Goal: Information Seeking & Learning: Compare options

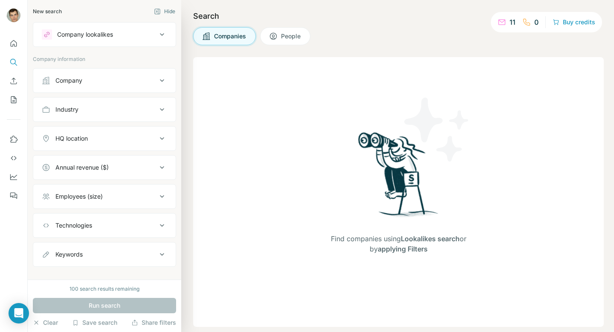
click at [155, 38] on div "Company lookalikes" at bounding box center [99, 34] width 115 height 10
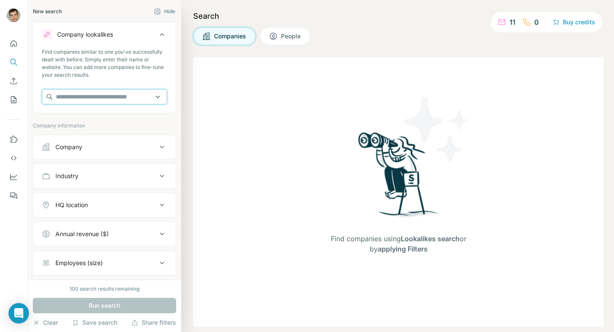
click at [66, 95] on input "text" at bounding box center [104, 96] width 125 height 15
type input "********"
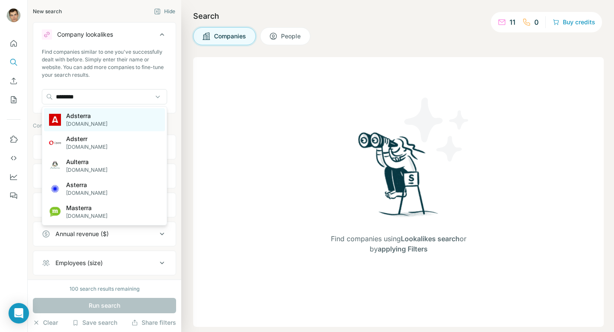
click at [98, 121] on div "Adsterra [DOMAIN_NAME]" at bounding box center [104, 119] width 121 height 23
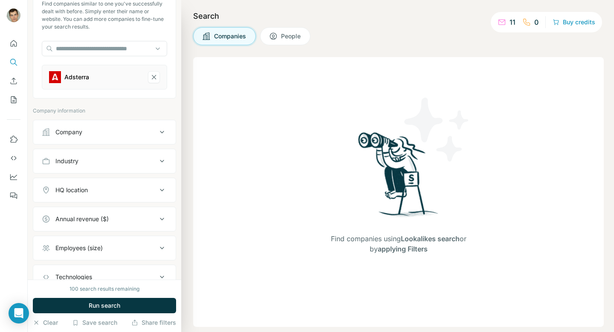
scroll to position [111, 0]
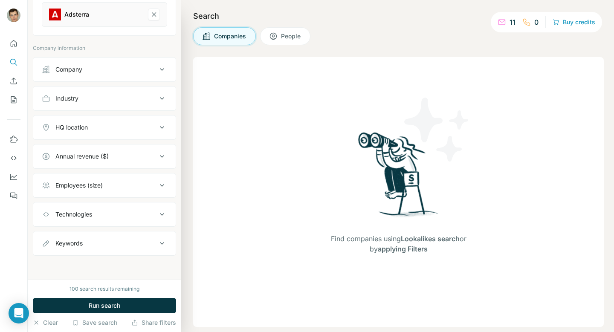
click at [135, 102] on div "Industry" at bounding box center [99, 98] width 115 height 9
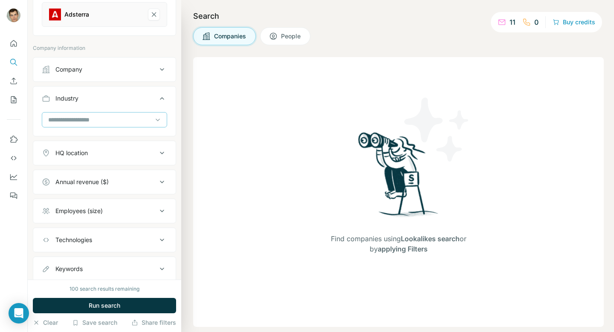
click at [110, 115] on div at bounding box center [99, 119] width 105 height 14
click at [154, 98] on div "Industry" at bounding box center [99, 98] width 115 height 9
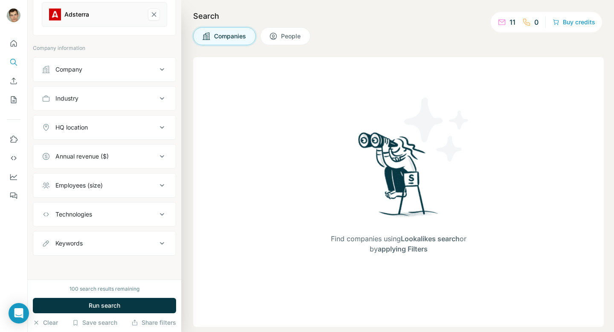
click at [104, 179] on button "Employees (size)" at bounding box center [104, 185] width 142 height 20
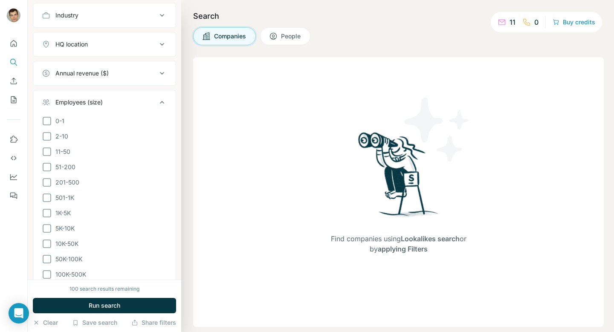
scroll to position [205, 0]
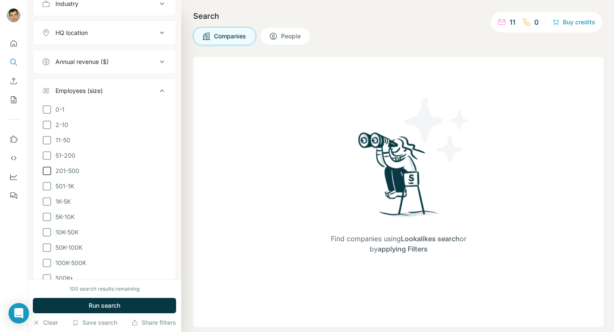
click at [71, 171] on span "201-500" at bounding box center [65, 171] width 27 height 9
click at [64, 157] on span "51-200" at bounding box center [63, 155] width 23 height 9
click at [103, 309] on span "Run search" at bounding box center [105, 305] width 32 height 9
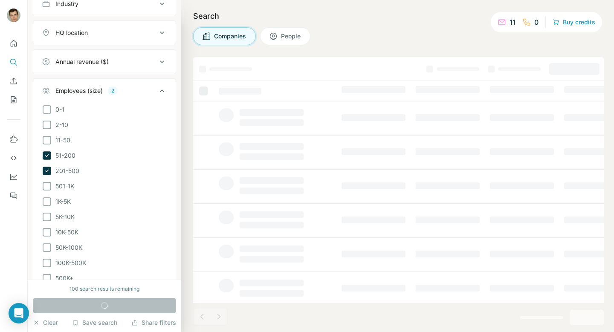
click at [163, 89] on icon at bounding box center [162, 91] width 10 height 10
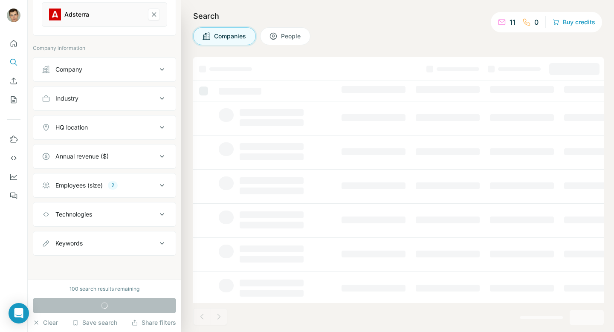
click at [118, 133] on button "HQ location" at bounding box center [104, 127] width 142 height 20
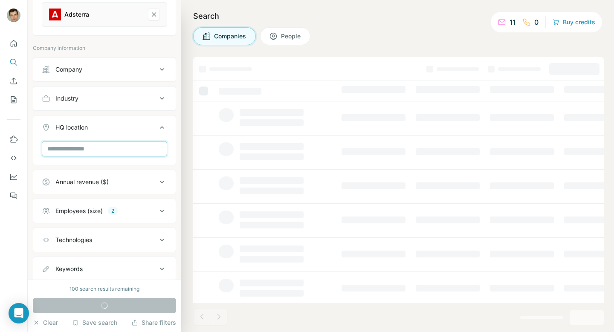
click at [97, 146] on input "text" at bounding box center [104, 148] width 125 height 15
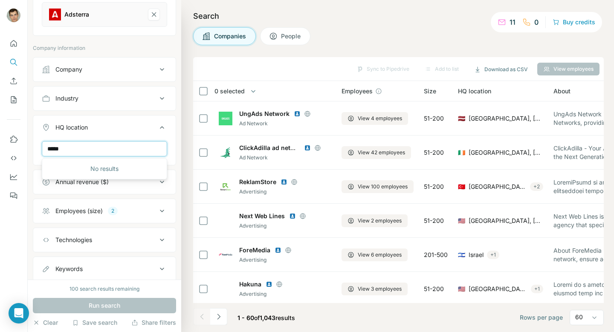
type input "******"
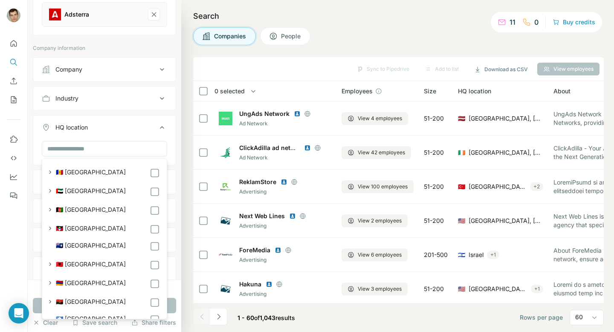
click at [394, 22] on div "Search Companies People Sync to Pipedrive Add to list Download as CSV View empl…" at bounding box center [397, 166] width 432 height 332
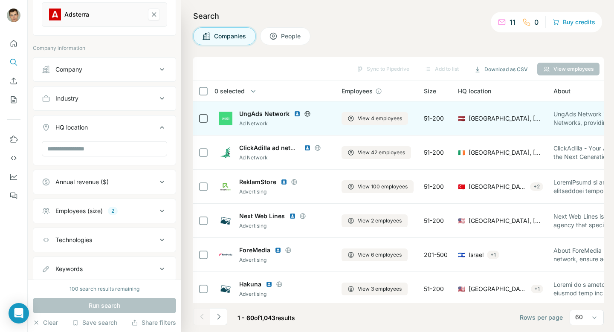
click at [297, 114] on img at bounding box center [297, 113] width 7 height 7
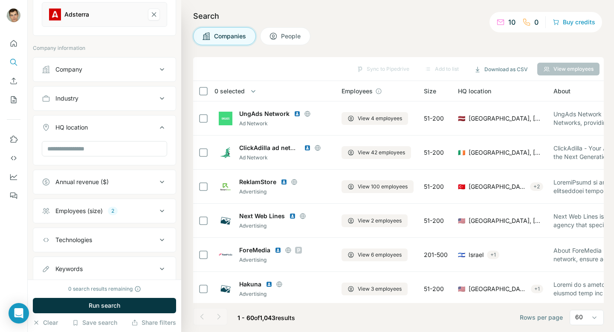
scroll to position [136, 0]
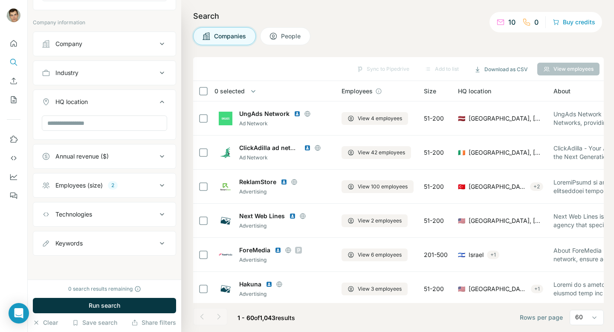
click at [148, 185] on div "Employees (size) 2" at bounding box center [99, 185] width 115 height 9
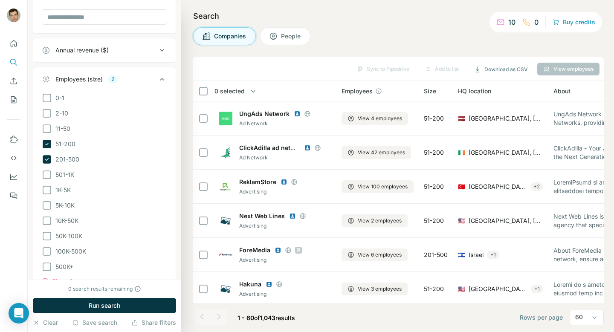
click at [49, 143] on icon at bounding box center [47, 144] width 9 height 9
click at [93, 304] on span "Run search" at bounding box center [105, 305] width 32 height 9
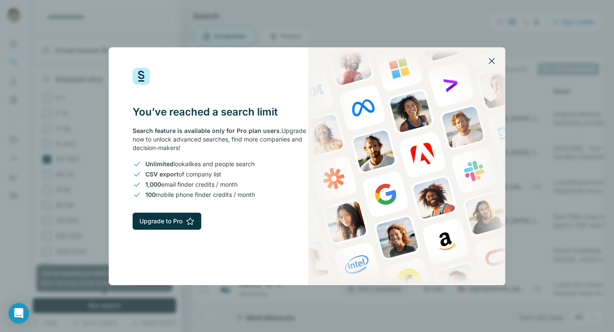
click at [493, 56] on icon "button" at bounding box center [491, 61] width 10 height 10
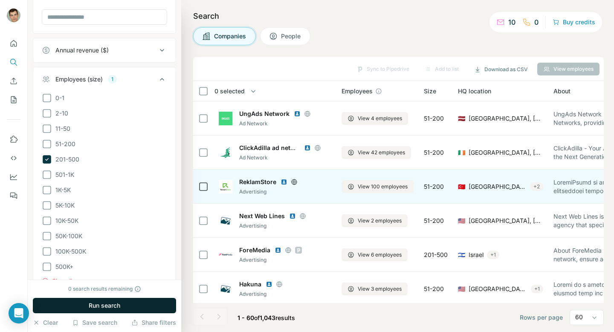
click at [285, 181] on img at bounding box center [283, 182] width 7 height 7
